Goal: Find specific page/section: Find specific page/section

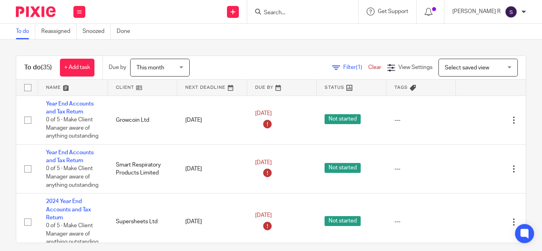
click at [300, 14] on input "Search" at bounding box center [298, 13] width 71 height 7
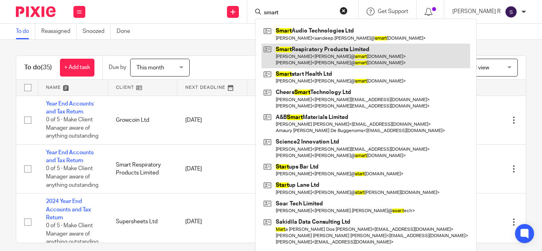
type input "smart"
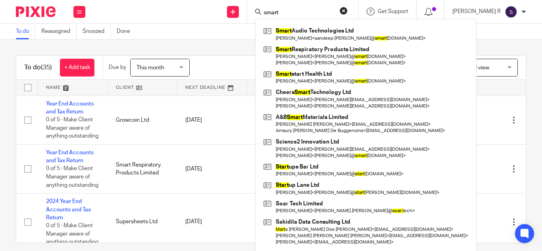
click at [232, 45] on div "To do (35) + Add task Due by This month This month Today Tomorrow This week Nex…" at bounding box center [271, 146] width 542 height 212
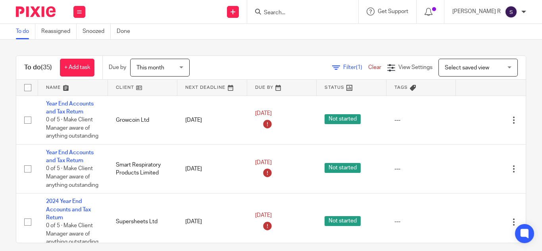
click at [305, 11] on input "Search" at bounding box center [298, 13] width 71 height 7
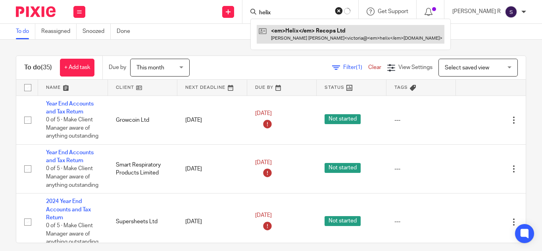
type input "helix"
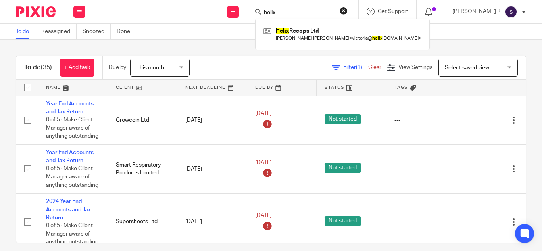
click at [329, 50] on div "To do (35) + Add task Due by This month This month Today Tomorrow This week Nex…" at bounding box center [271, 146] width 542 height 212
click at [253, 42] on div "To do (35) + Add task Due by This month This month Today Tomorrow This week Nex…" at bounding box center [271, 146] width 542 height 212
click at [295, 8] on form at bounding box center [305, 12] width 85 height 10
click at [295, 10] on input "Search" at bounding box center [298, 13] width 71 height 7
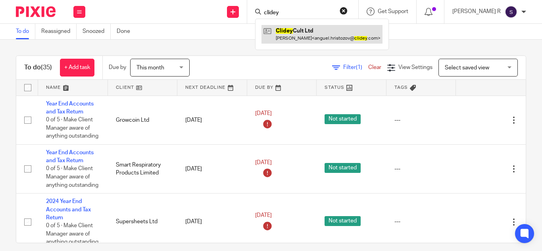
type input "clidey"
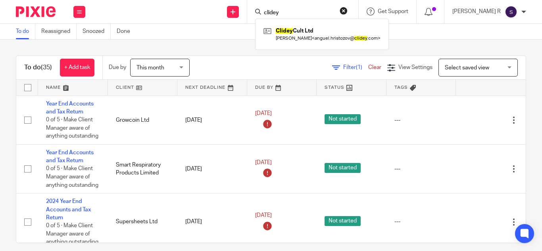
click at [243, 42] on div "To do (35) + Add task Due by This month This month Today Tomorrow This week Nex…" at bounding box center [271, 146] width 542 height 212
click at [323, 44] on div "To do (35) + Add task Due by This month This month Today Tomorrow This week Nex…" at bounding box center [271, 146] width 542 height 212
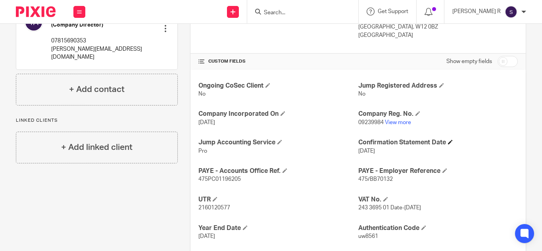
scroll to position [246, 0]
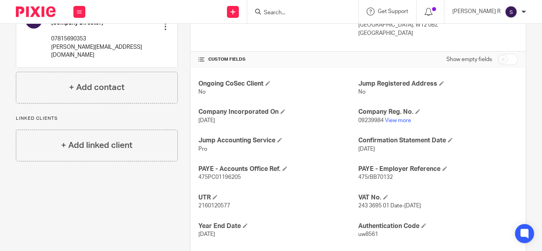
click at [393, 124] on p "09239984 View more" at bounding box center [438, 121] width 160 height 8
click at [391, 123] on link "View more" at bounding box center [398, 121] width 26 height 6
click at [329, 150] on p "Pro" at bounding box center [278, 149] width 160 height 8
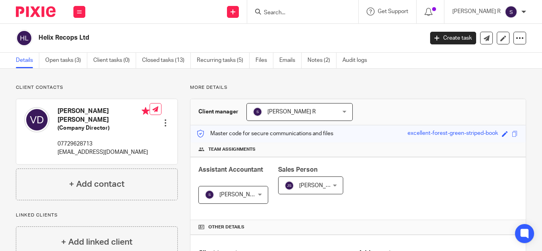
scroll to position [186, 0]
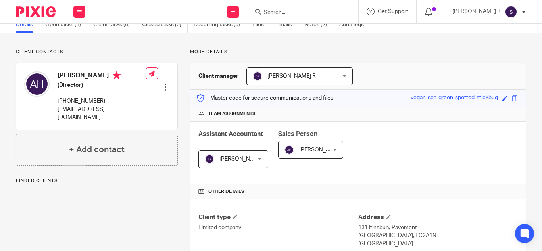
scroll to position [30, 0]
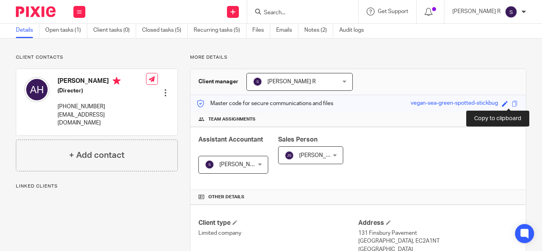
click at [512, 104] on span at bounding box center [515, 104] width 6 height 6
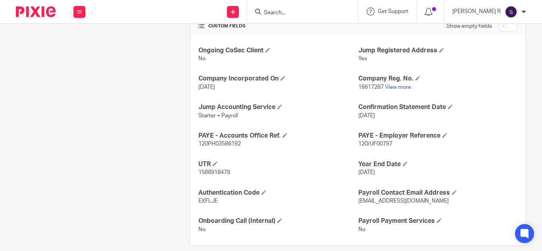
scroll to position [291, 0]
